Goal: Task Accomplishment & Management: Use online tool/utility

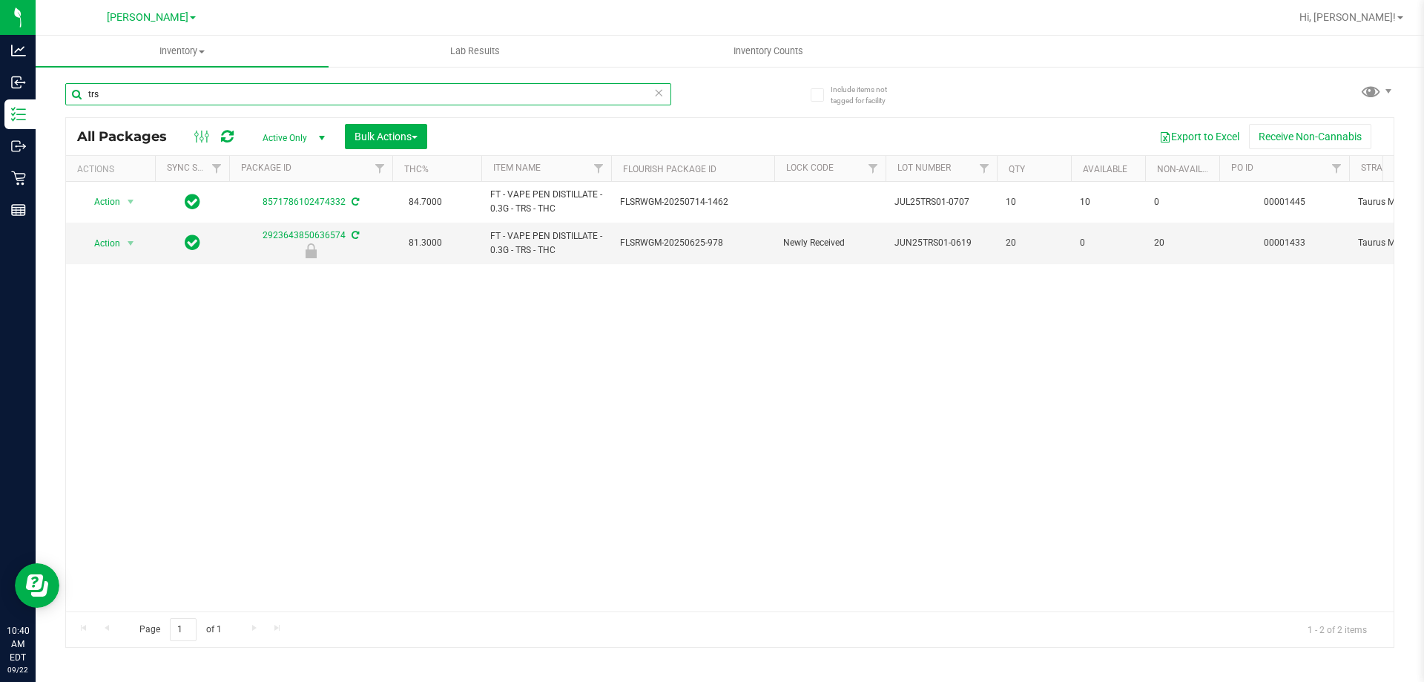
drag, startPoint x: 139, startPoint y: 93, endPoint x: 61, endPoint y: 84, distance: 79.2
click at [61, 84] on div "Include items not tagged for facility trs All Packages Active Only Active Only …" at bounding box center [730, 291] width 1389 height 453
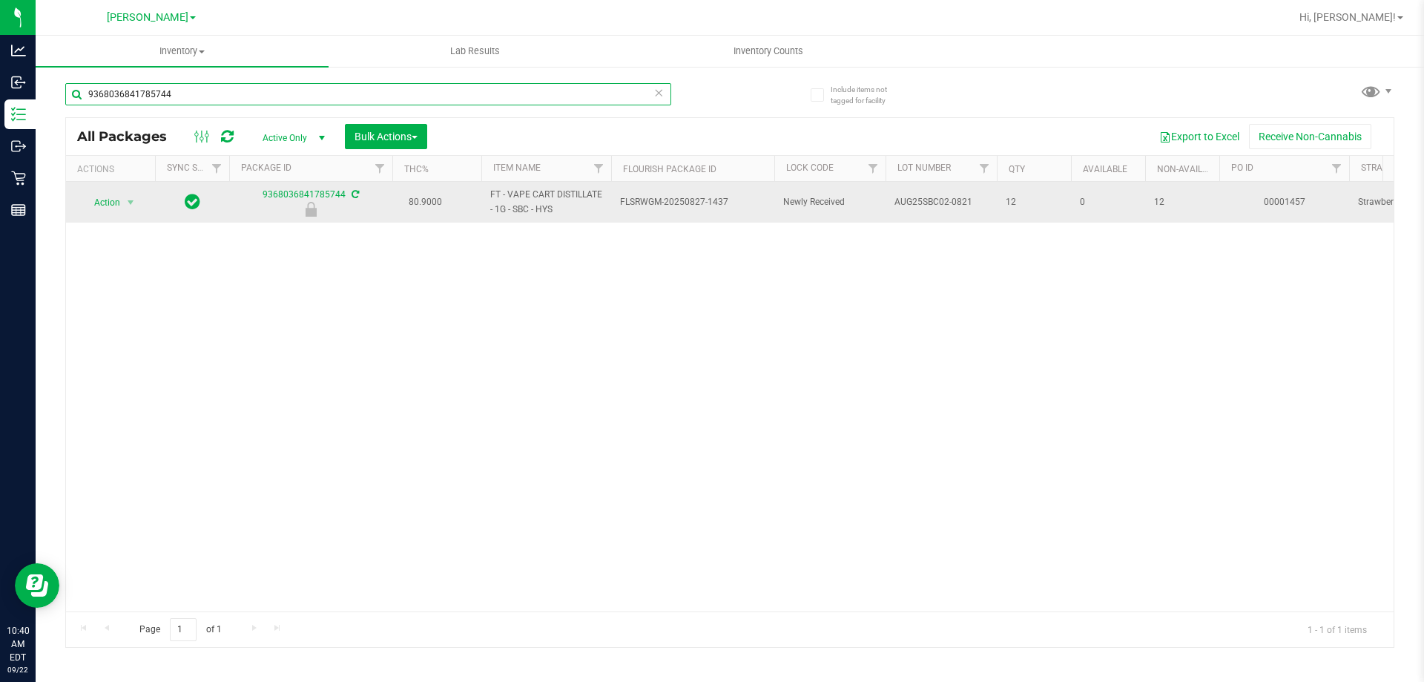
type input "9368036841785744"
click at [119, 213] on td "Action Action Edit attributes Global inventory Locate package Package audit log…" at bounding box center [110, 202] width 89 height 41
click at [122, 200] on span "select" at bounding box center [131, 202] width 19 height 21
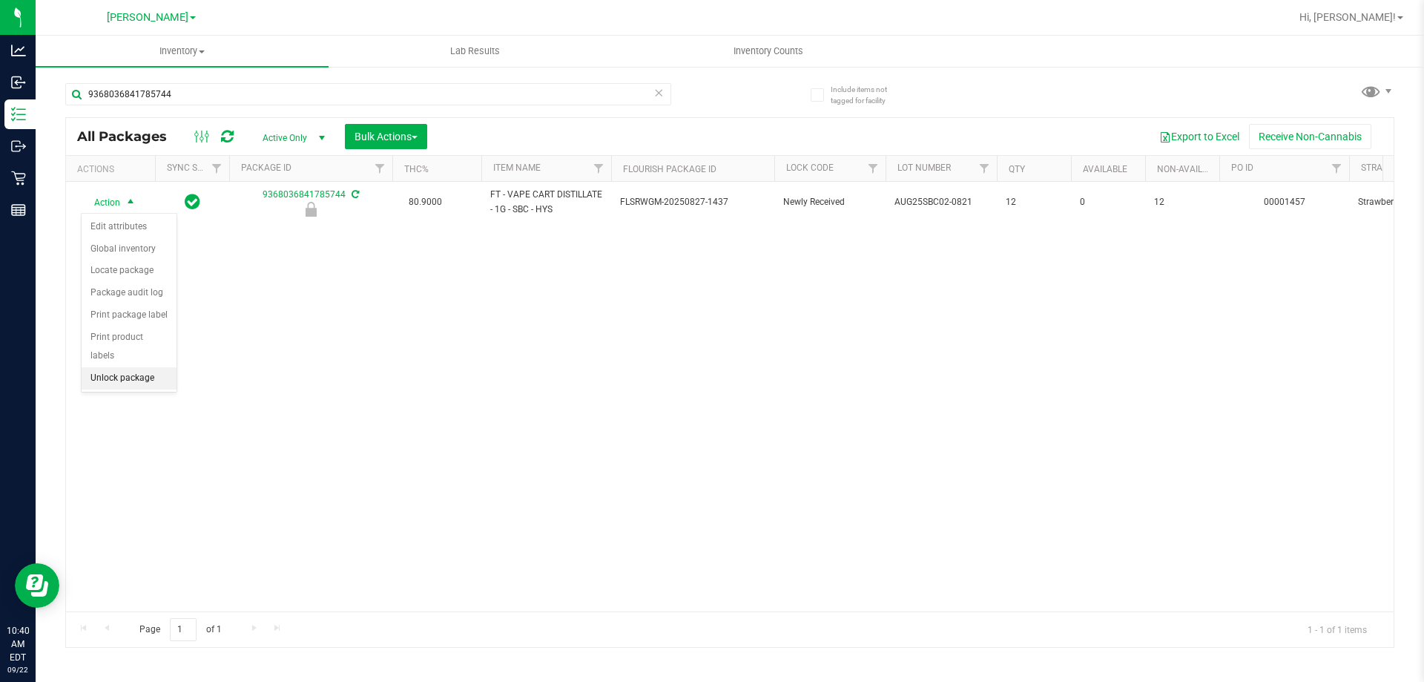
click at [123, 367] on li "Unlock package" at bounding box center [129, 378] width 95 height 22
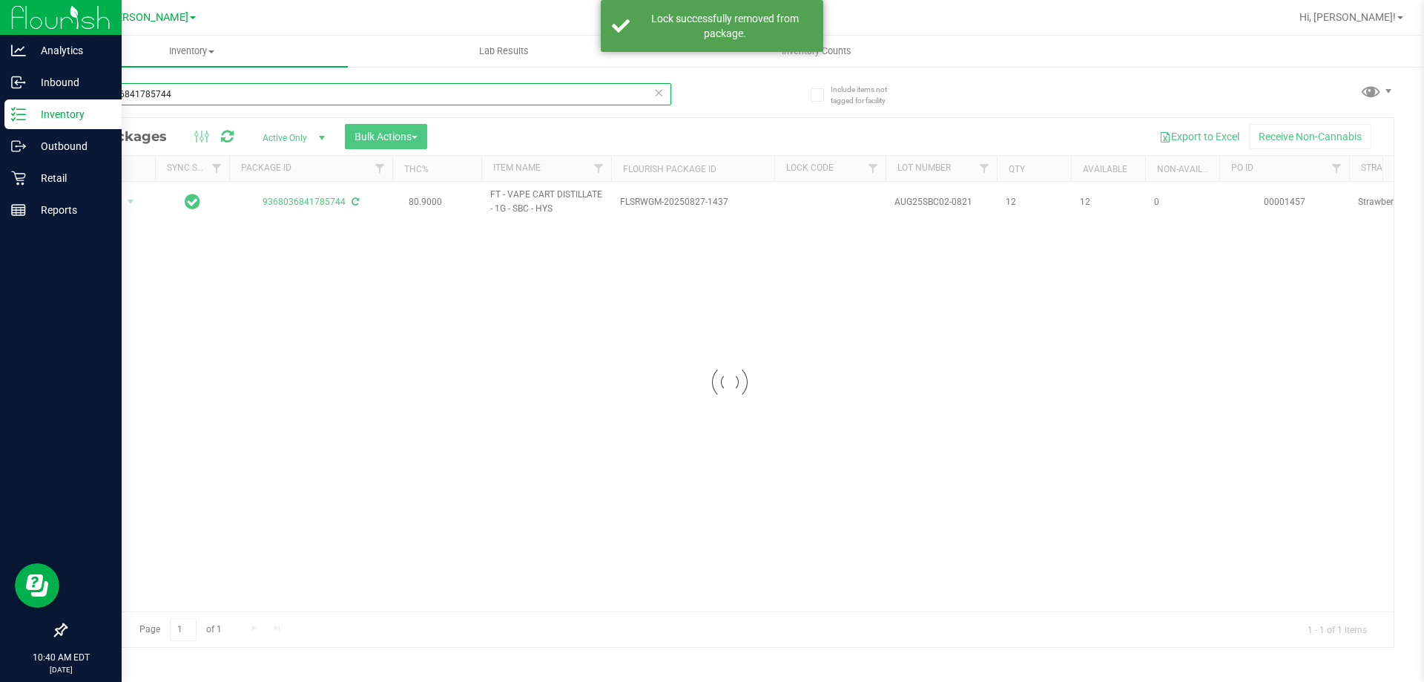
drag, startPoint x: 204, startPoint y: 96, endPoint x: 6, endPoint y: 113, distance: 198.8
click at [6, 113] on div "Analytics Inbound Inventory Outbound Retail Reports 10:40 AM EDT [DATE] 09/22 […" at bounding box center [712, 341] width 1424 height 682
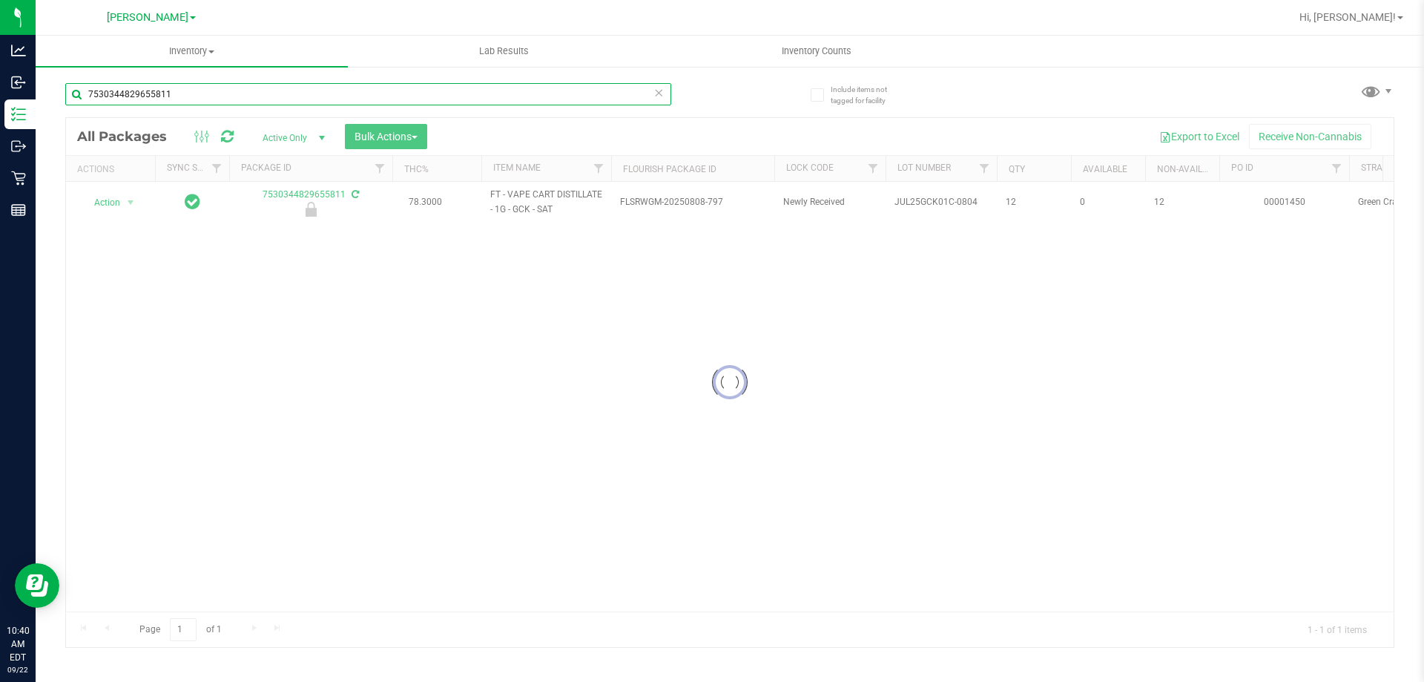
type input "7530344829655811"
click at [116, 211] on div at bounding box center [730, 382] width 1328 height 529
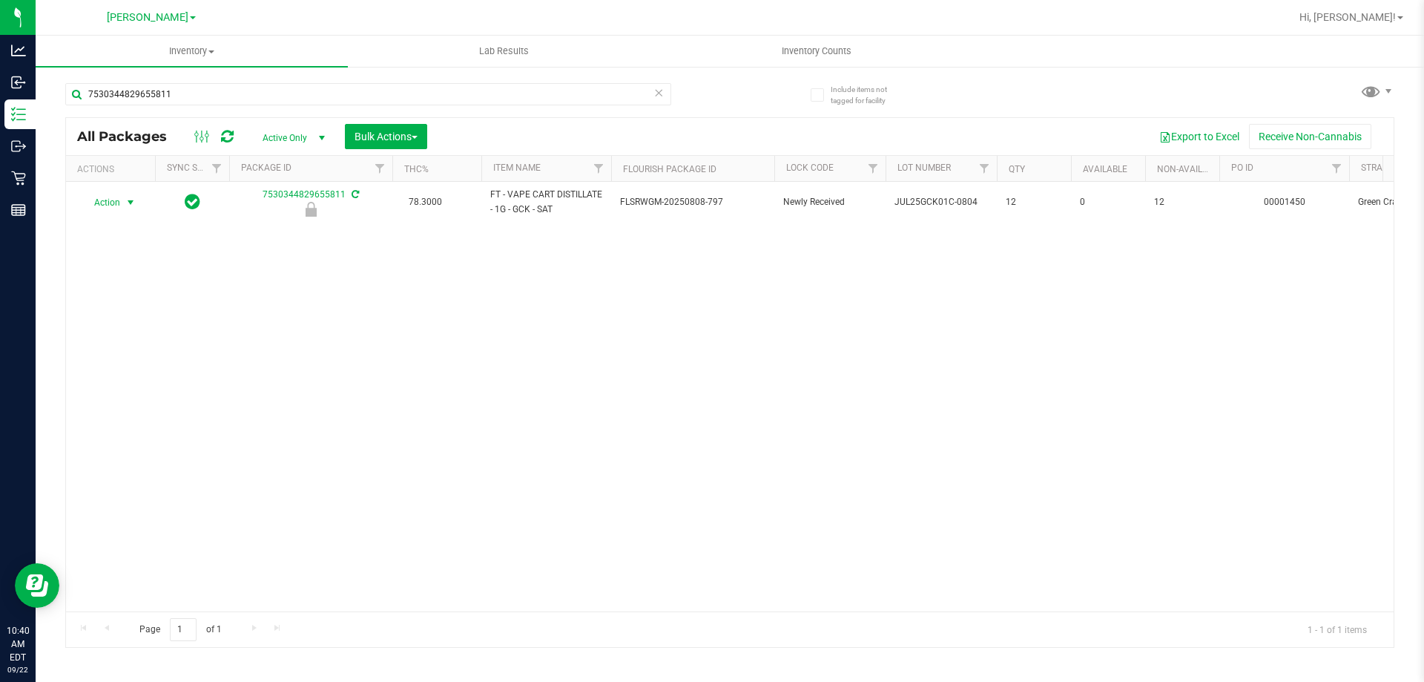
click at [116, 204] on span "Action" at bounding box center [101, 202] width 40 height 21
click at [145, 367] on li "Unlock package" at bounding box center [129, 378] width 95 height 22
